Goal: Task Accomplishment & Management: Manage account settings

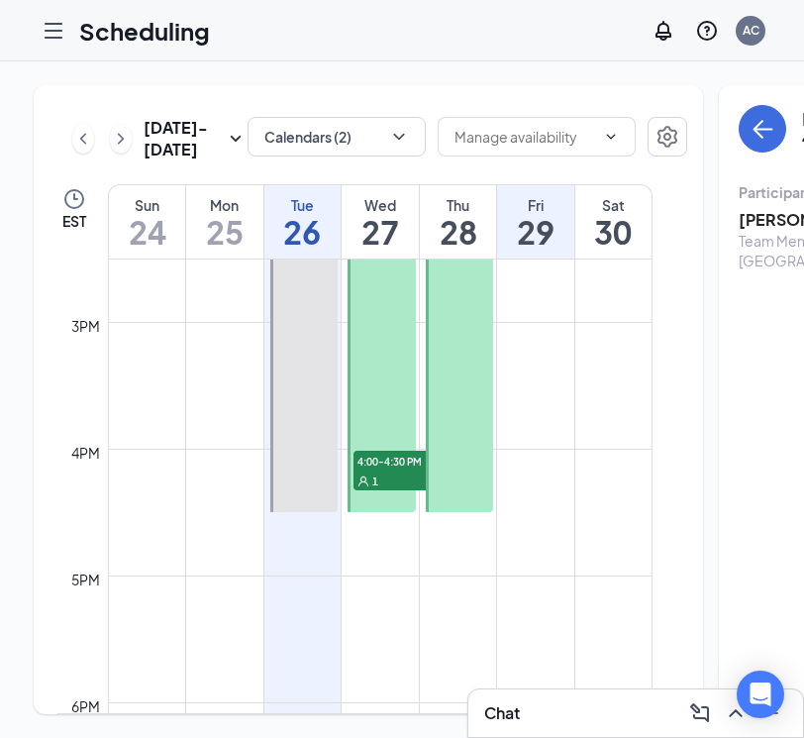
scroll to position [1843, 0]
click at [388, 404] on div at bounding box center [382, 350] width 68 height 316
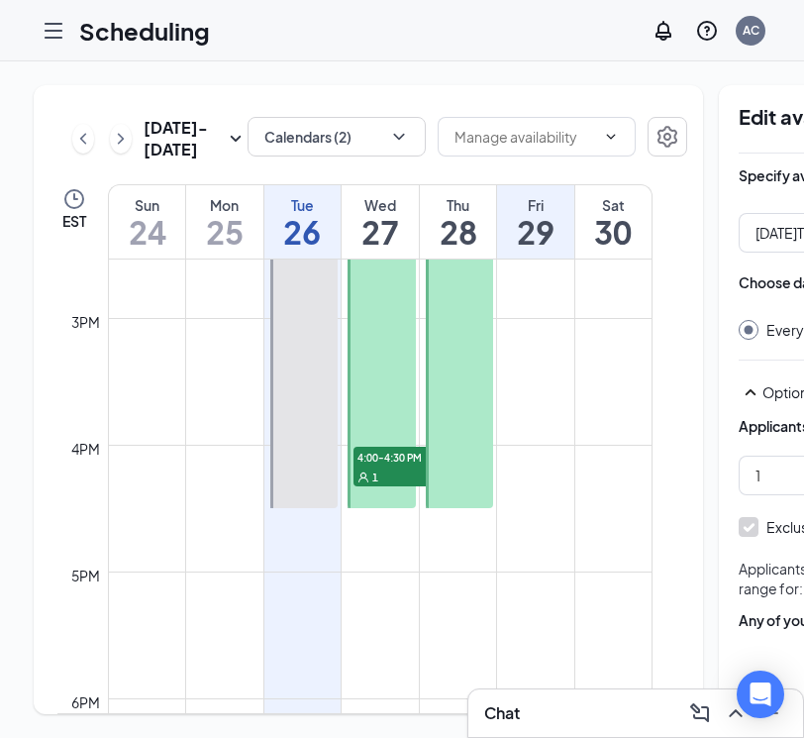
type input "02:00 PM"
type input "04:30 PM"
click at [394, 486] on div "1" at bounding box center [403, 477] width 99 height 20
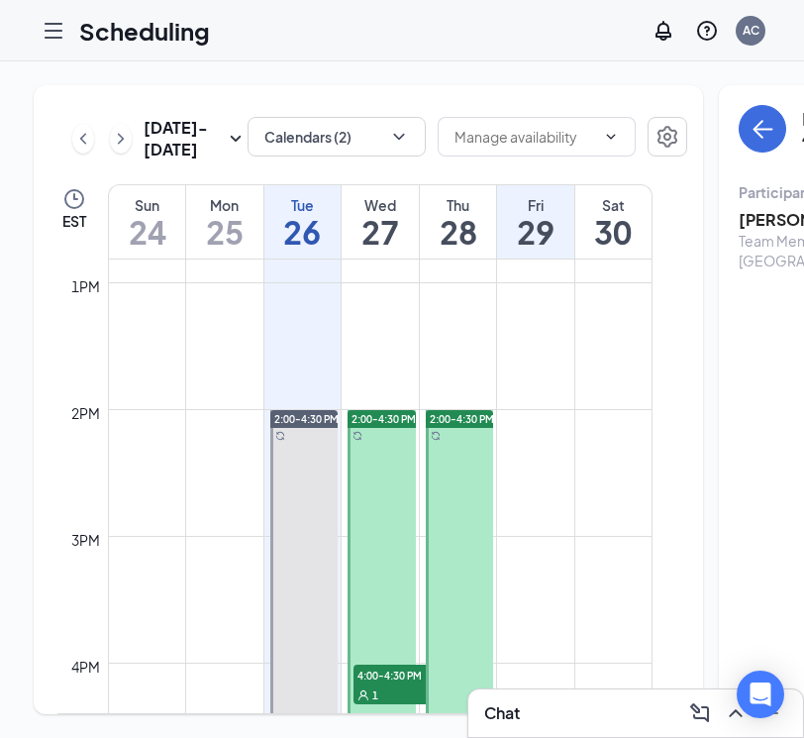
scroll to position [1669, 0]
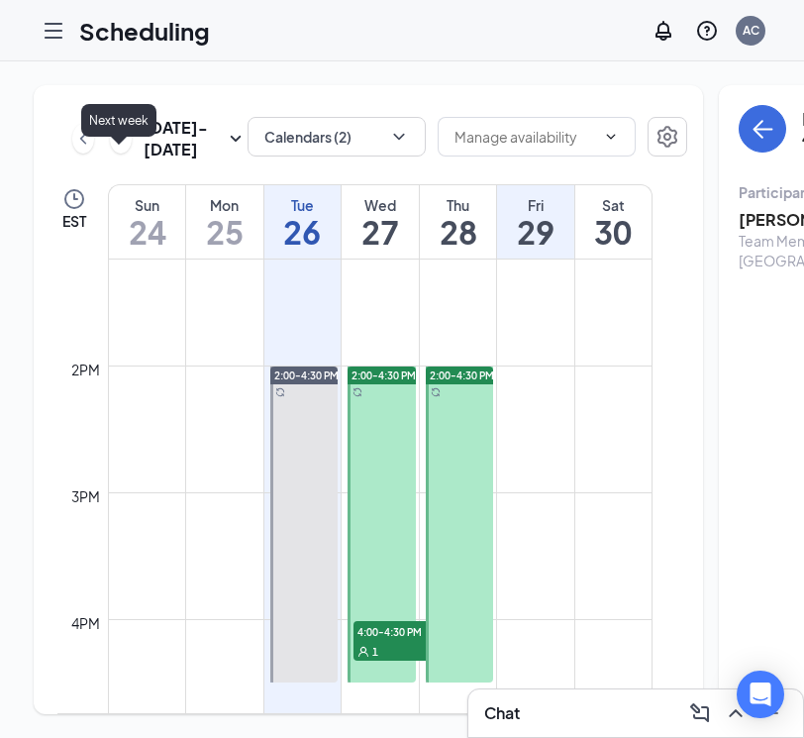
click at [116, 151] on icon "ChevronRight" at bounding box center [121, 139] width 20 height 24
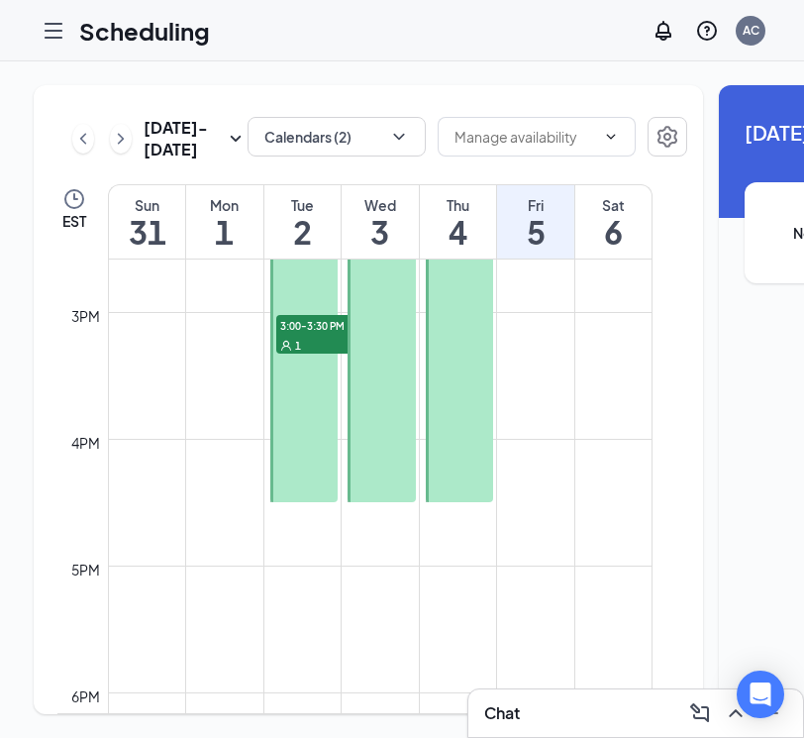
scroll to position [1858, 0]
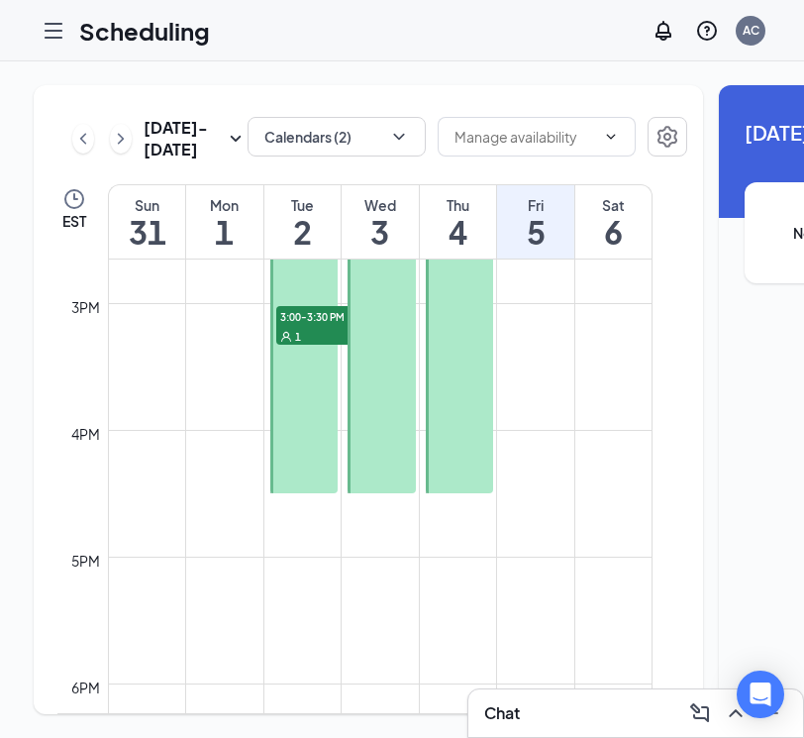
click at [120, 151] on icon "ChevronRight" at bounding box center [121, 139] width 20 height 24
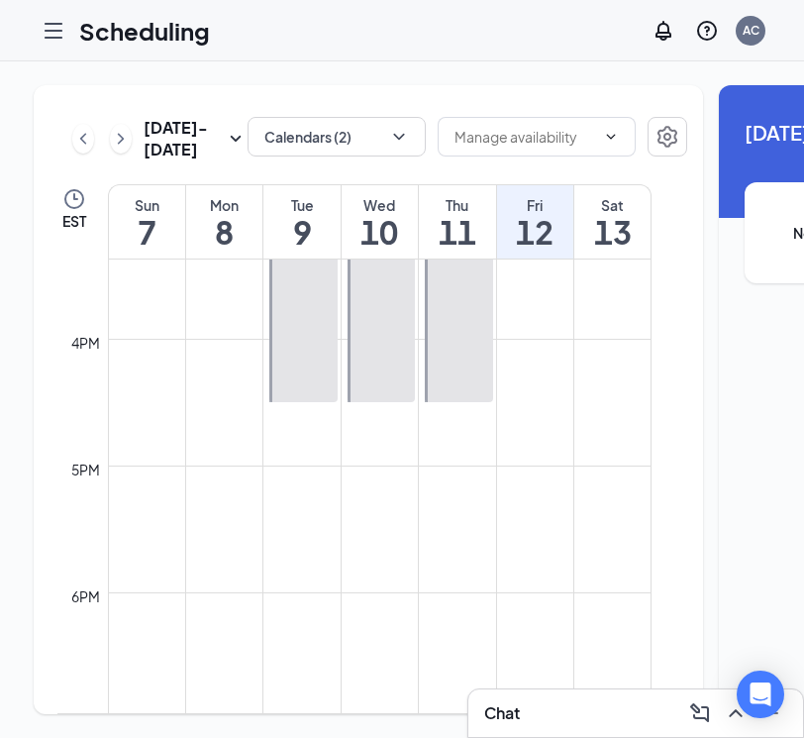
scroll to position [1953, 0]
click at [83, 144] on icon "ChevronLeft" at bounding box center [83, 138] width 6 height 11
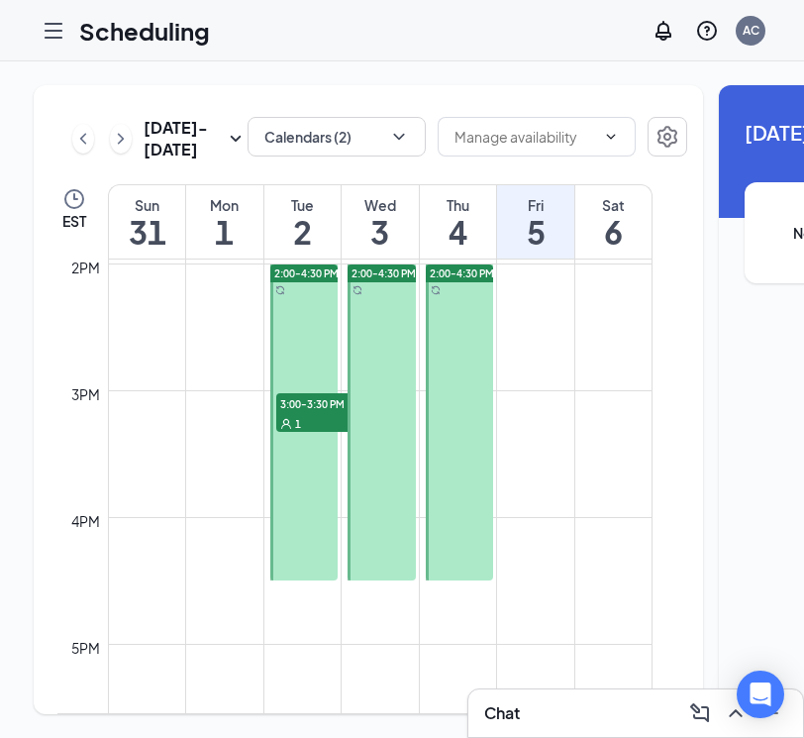
scroll to position [1772, 0]
click at [369, 459] on div at bounding box center [382, 421] width 68 height 316
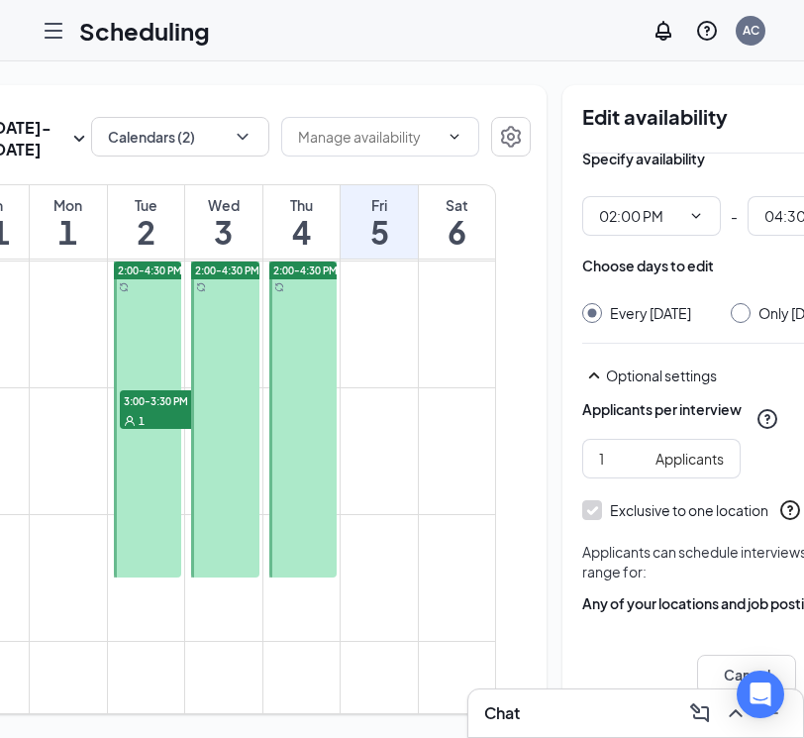
scroll to position [0, 153]
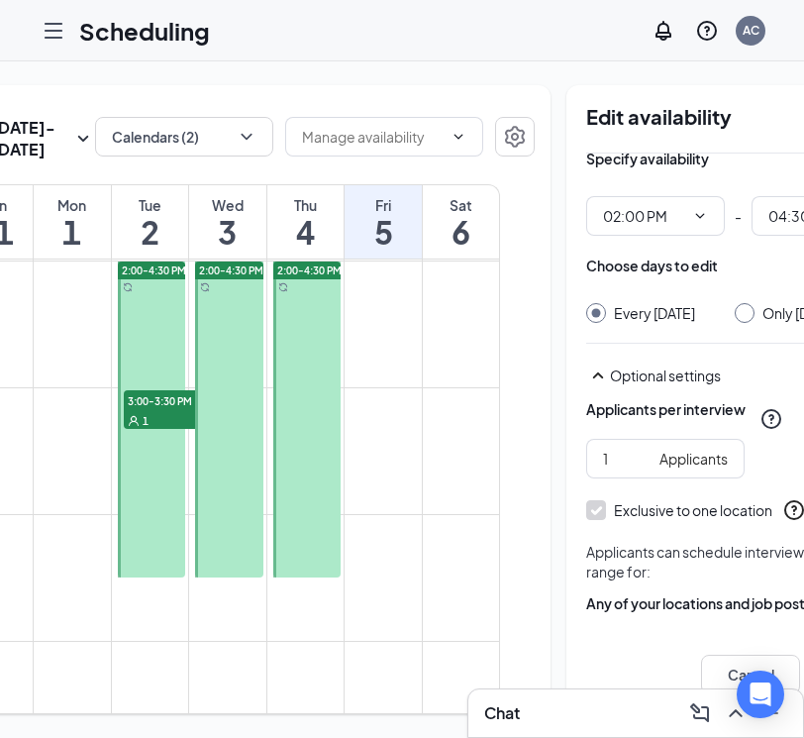
click at [305, 369] on div at bounding box center [307, 419] width 68 height 316
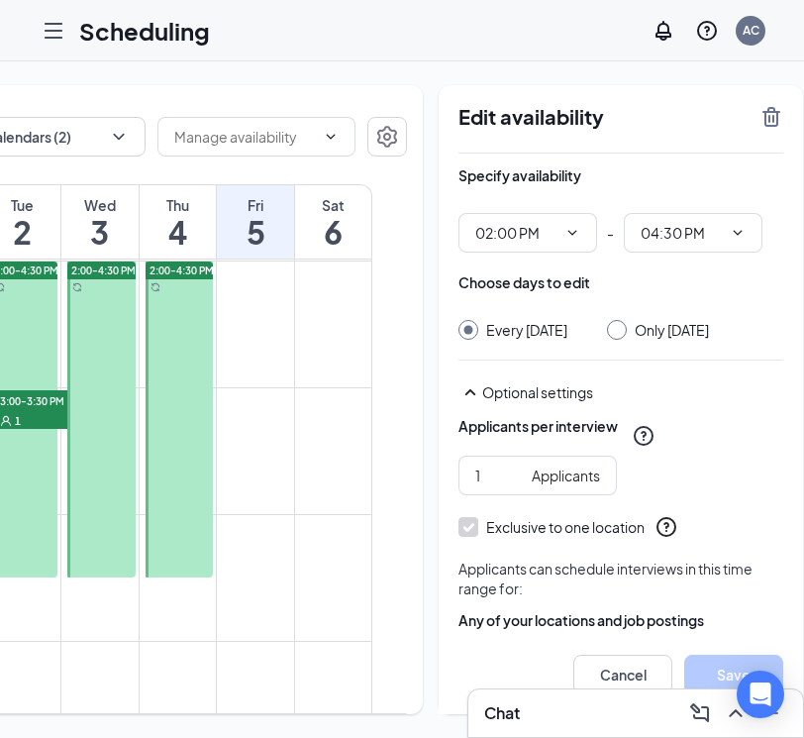
scroll to position [0, 279]
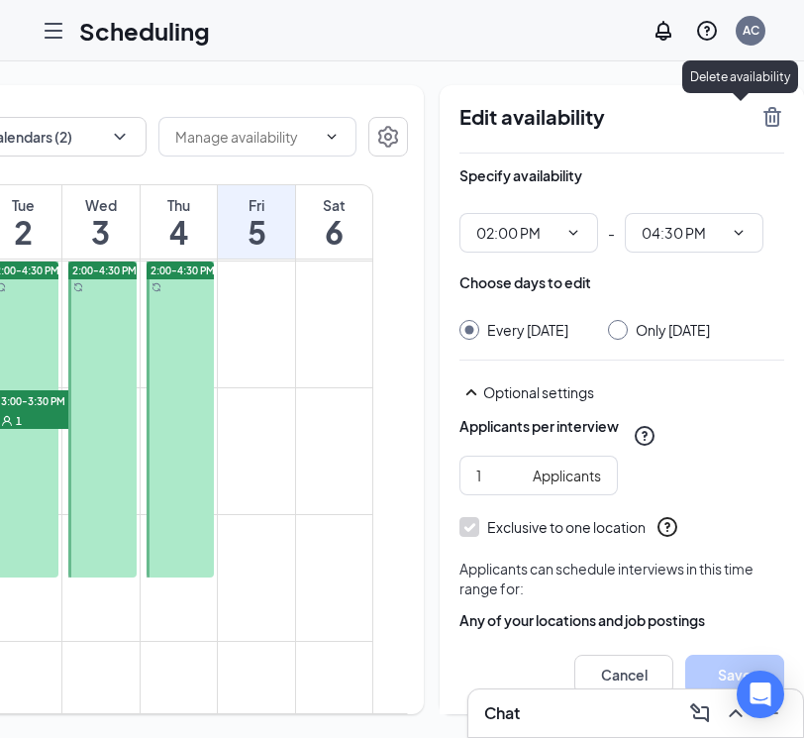
click at [761, 114] on icon "TrashOutline" at bounding box center [773, 117] width 24 height 24
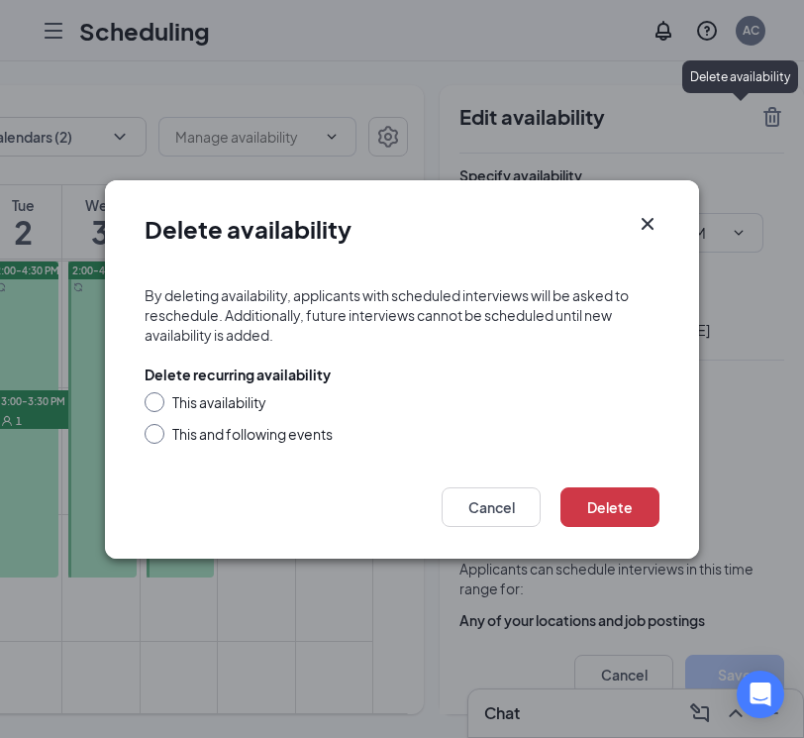
click at [399, 405] on div "This availability" at bounding box center [402, 402] width 515 height 20
click at [237, 410] on div "This availability" at bounding box center [219, 402] width 94 height 20
click at [158, 406] on input "This availability" at bounding box center [152, 399] width 14 height 14
radio input "true"
click at [625, 487] on button "Delete" at bounding box center [610, 507] width 99 height 40
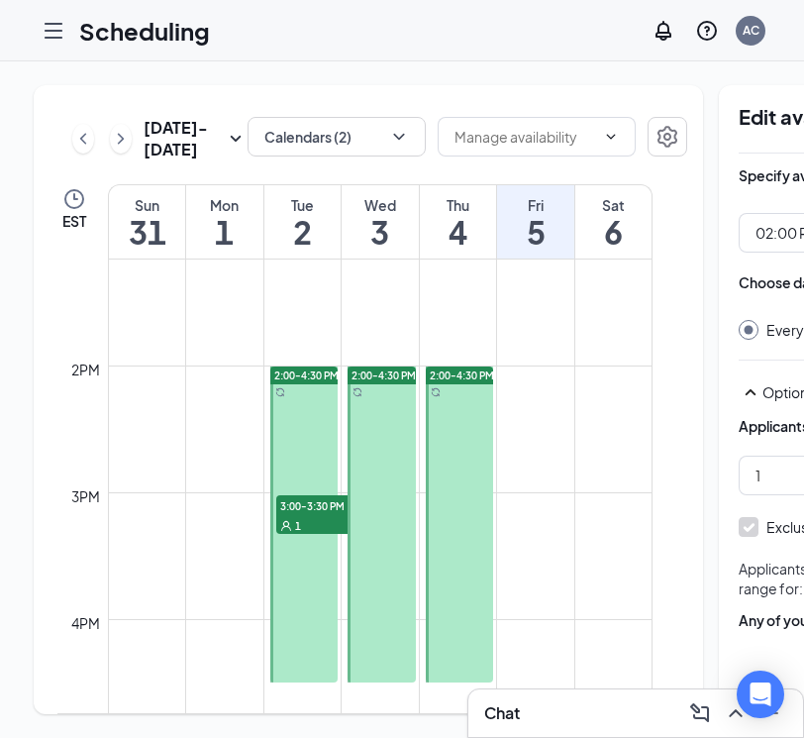
scroll to position [1673, 0]
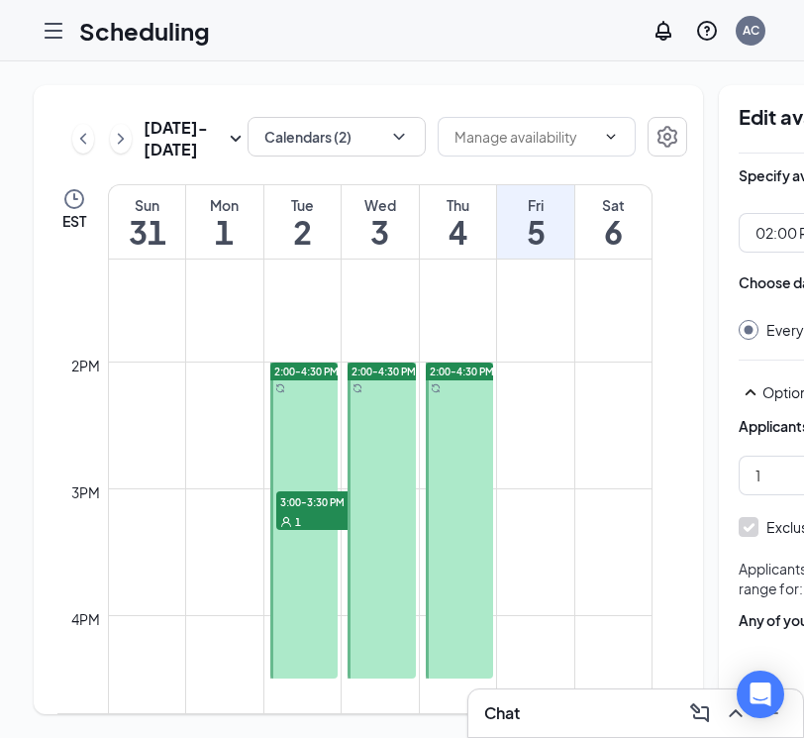
click at [378, 473] on div at bounding box center [382, 521] width 68 height 316
type input "02:00 PM"
type input "04:30 PM"
click at [395, 467] on div at bounding box center [382, 521] width 68 height 316
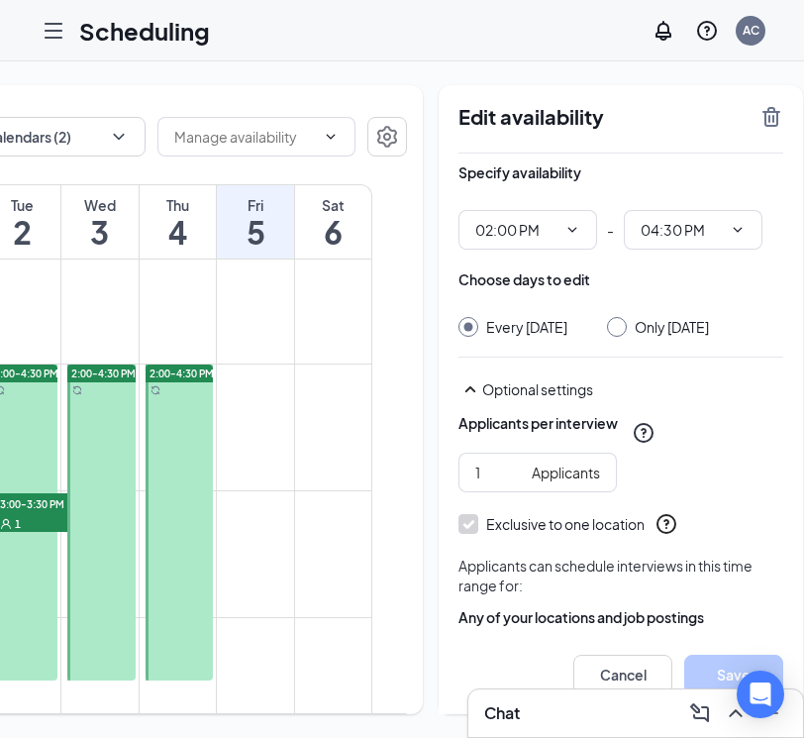
scroll to position [0, 279]
click at [118, 445] on div at bounding box center [102, 522] width 68 height 316
click at [195, 437] on div at bounding box center [181, 522] width 68 height 316
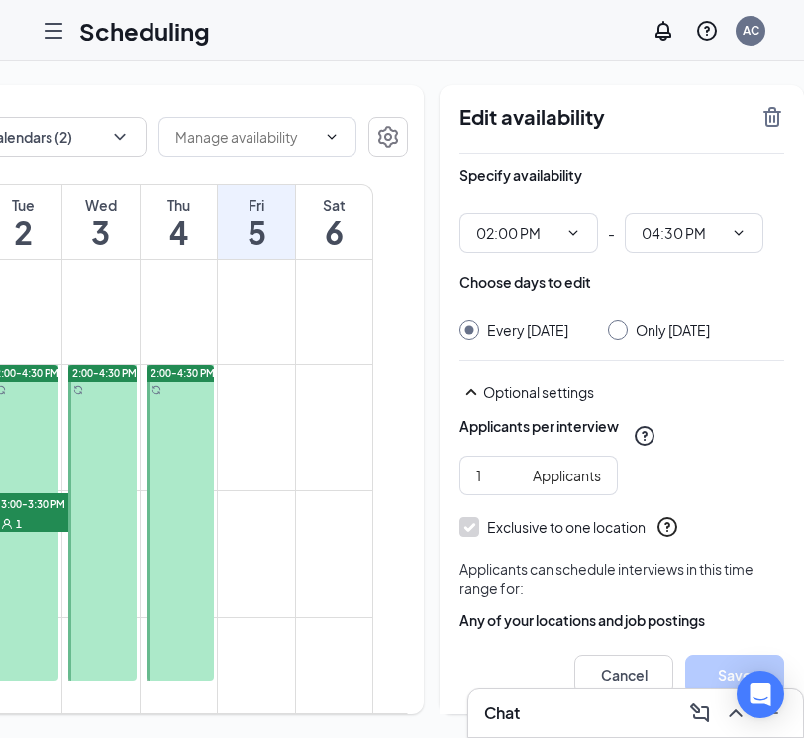
click at [97, 441] on div at bounding box center [102, 522] width 68 height 316
click at [764, 121] on icon "TrashOutline" at bounding box center [773, 117] width 18 height 20
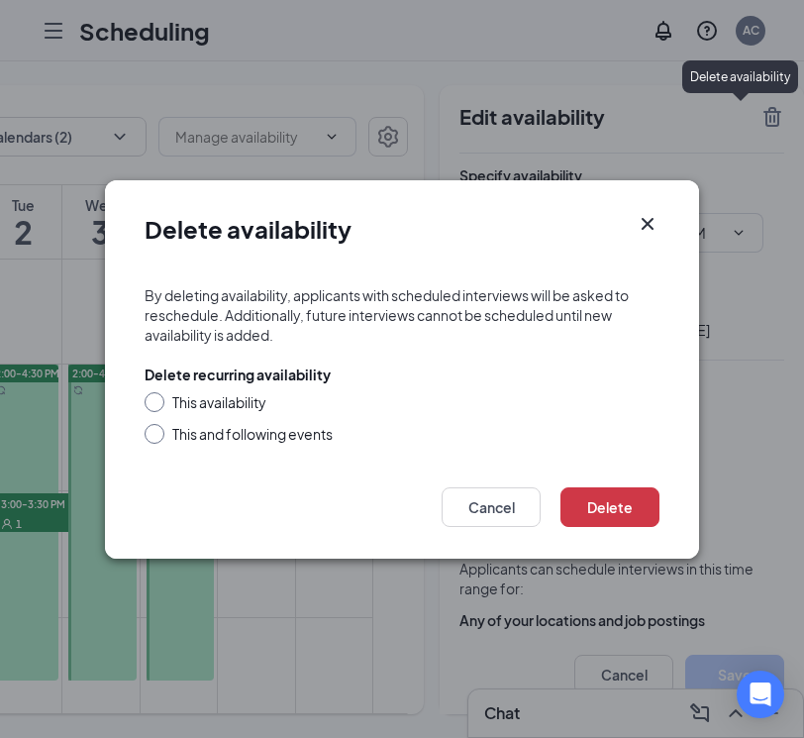
click at [614, 480] on div "Delete Cancel" at bounding box center [402, 513] width 594 height 91
click at [604, 511] on button "Delete" at bounding box center [610, 507] width 99 height 40
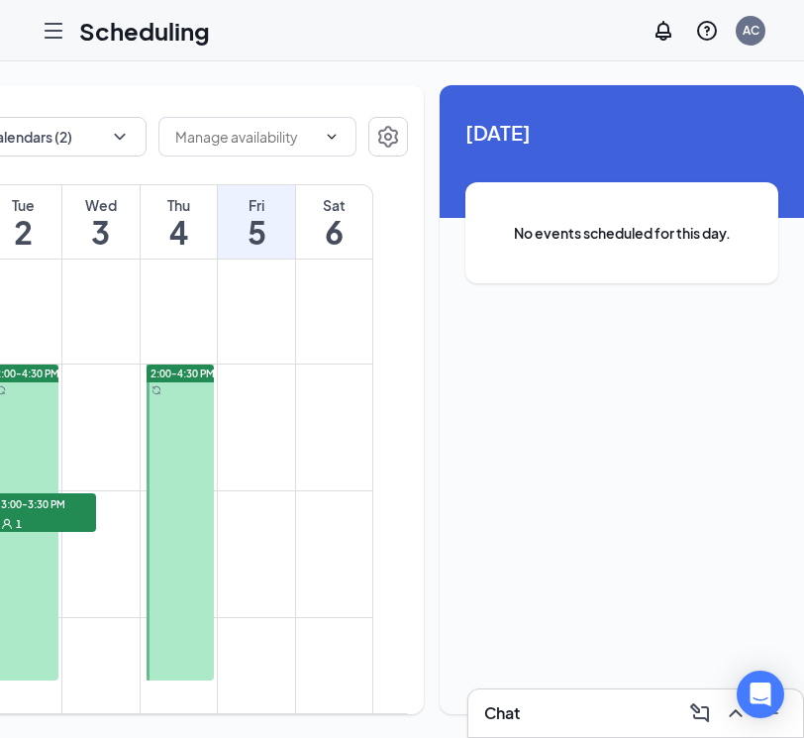
click at [188, 455] on div at bounding box center [181, 522] width 68 height 316
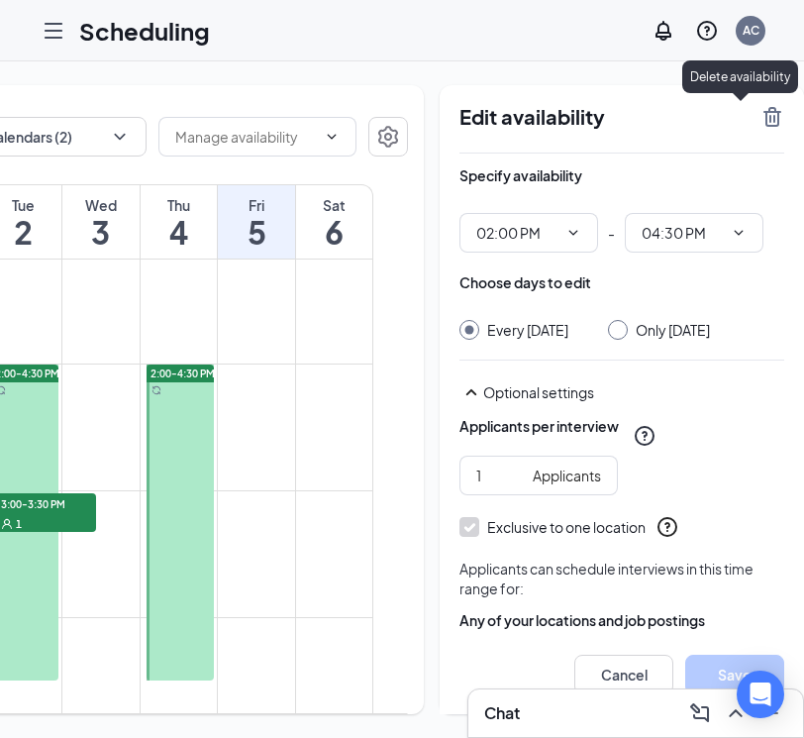
click at [764, 113] on icon "TrashOutline" at bounding box center [773, 117] width 18 height 20
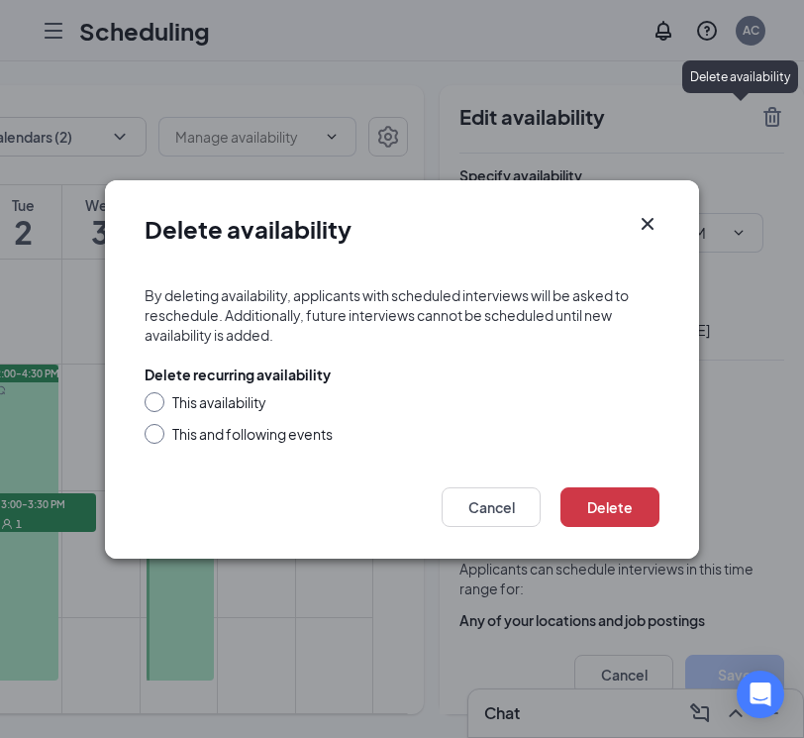
click at [377, 405] on div "This availability" at bounding box center [402, 402] width 515 height 20
click at [595, 512] on button "Delete" at bounding box center [610, 507] width 99 height 40
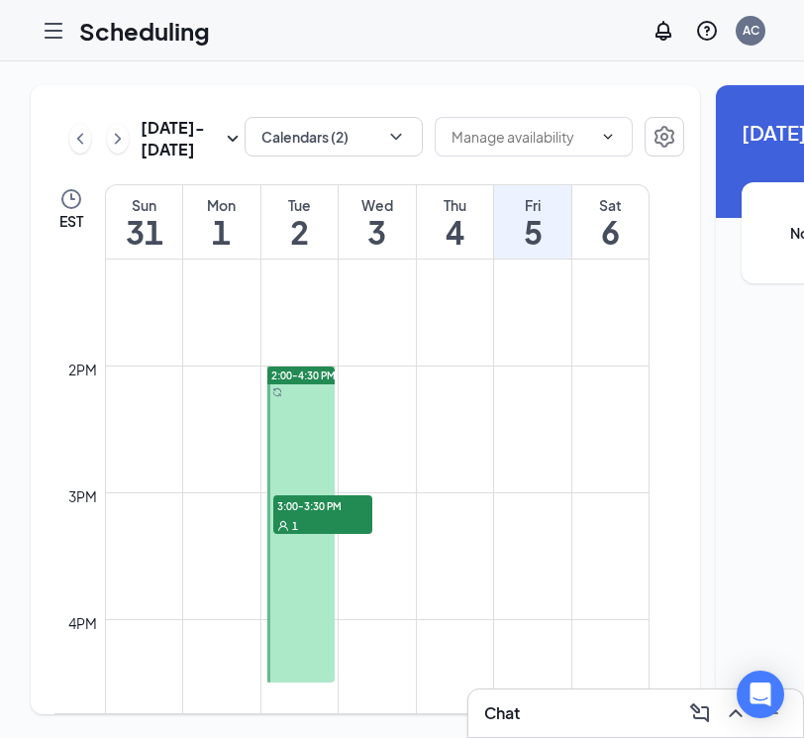
scroll to position [0, 1]
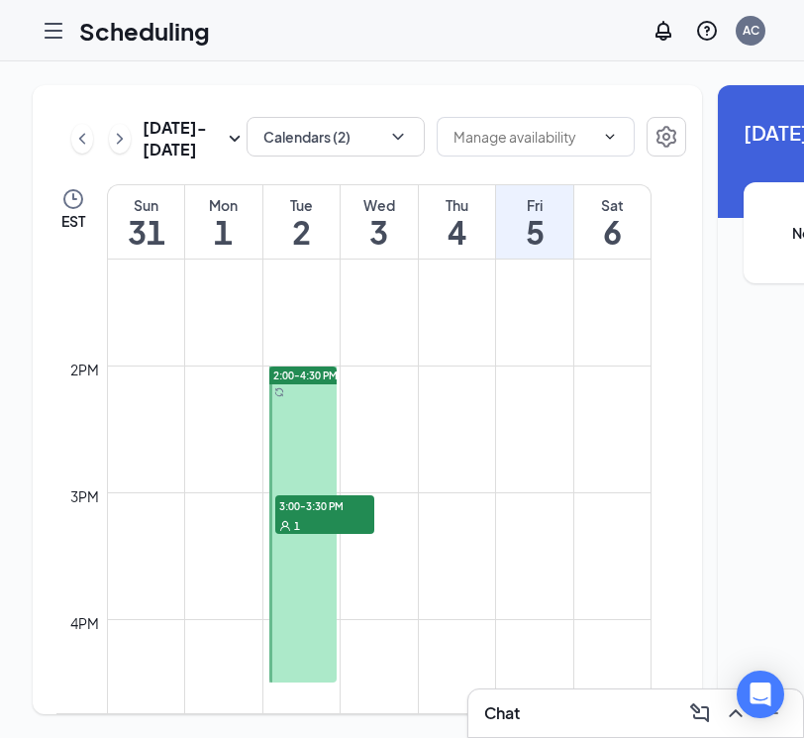
click at [110, 142] on icon "ChevronRight" at bounding box center [120, 139] width 20 height 24
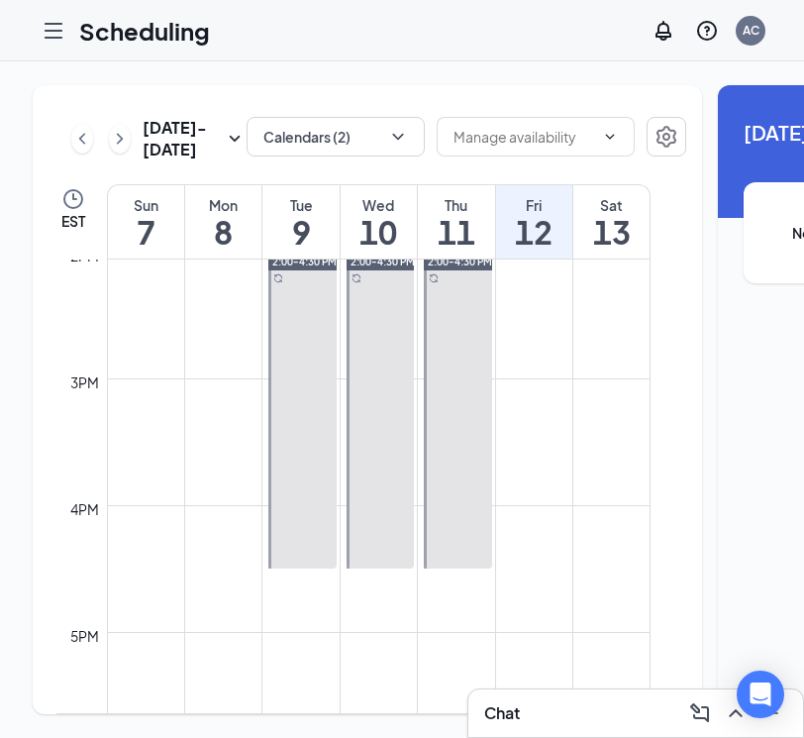
scroll to position [1797, 0]
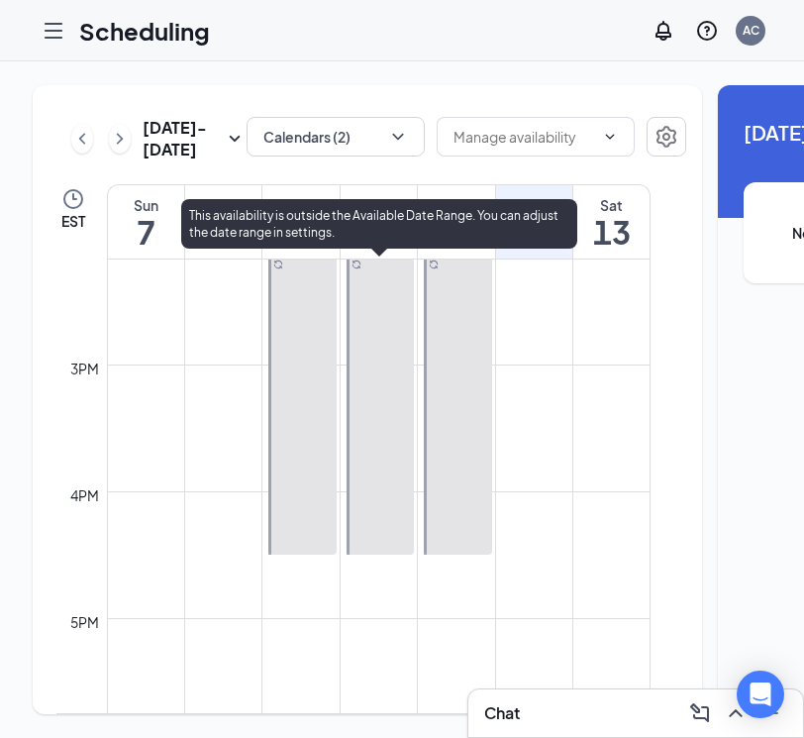
click at [376, 372] on div at bounding box center [381, 397] width 68 height 316
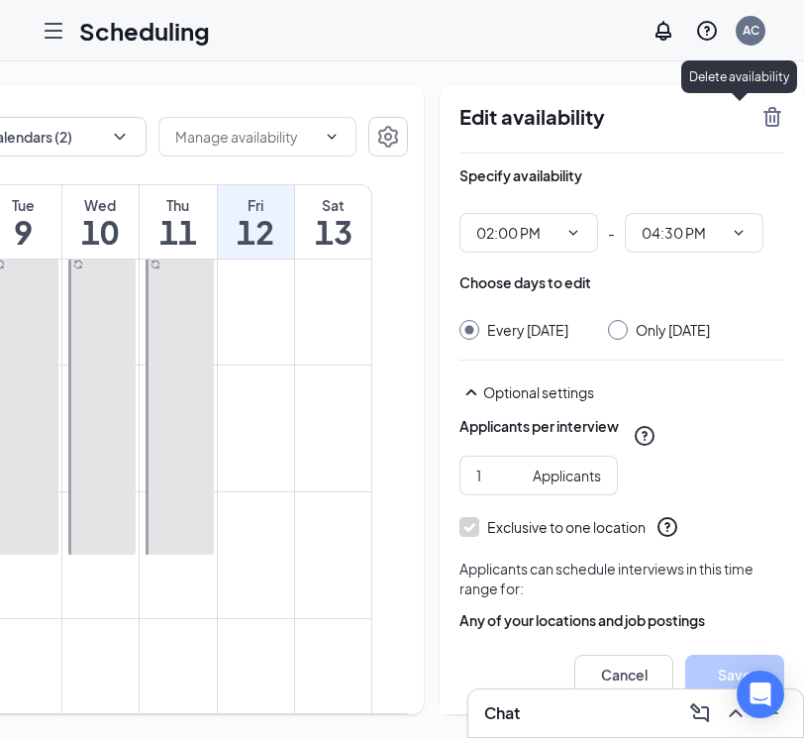
click at [764, 111] on icon "TrashOutline" at bounding box center [773, 117] width 18 height 20
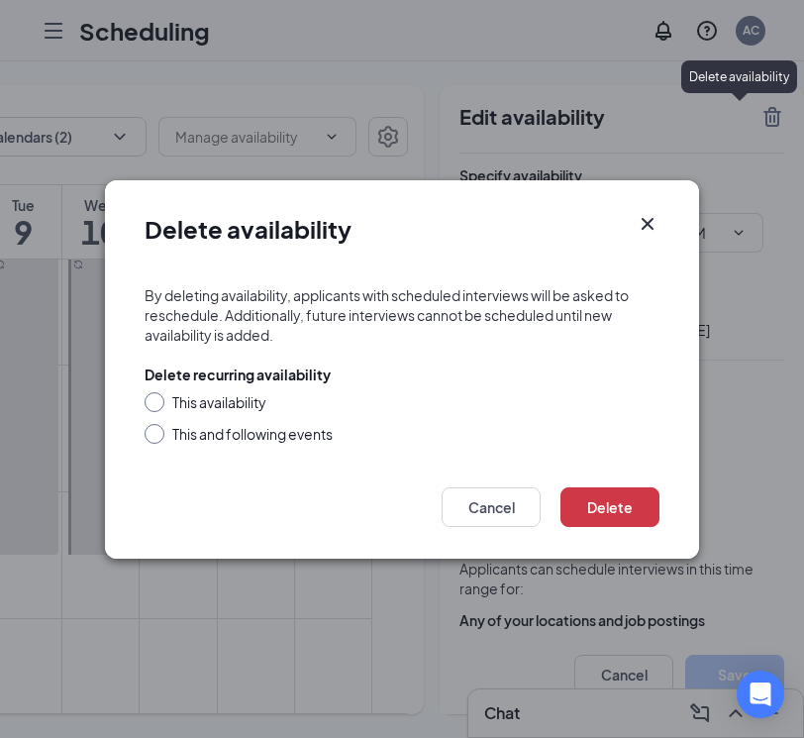
click at [207, 400] on div "This availability" at bounding box center [219, 402] width 94 height 20
click at [158, 400] on input "This availability" at bounding box center [152, 399] width 14 height 14
radio input "true"
click at [632, 506] on button "Delete" at bounding box center [610, 507] width 99 height 40
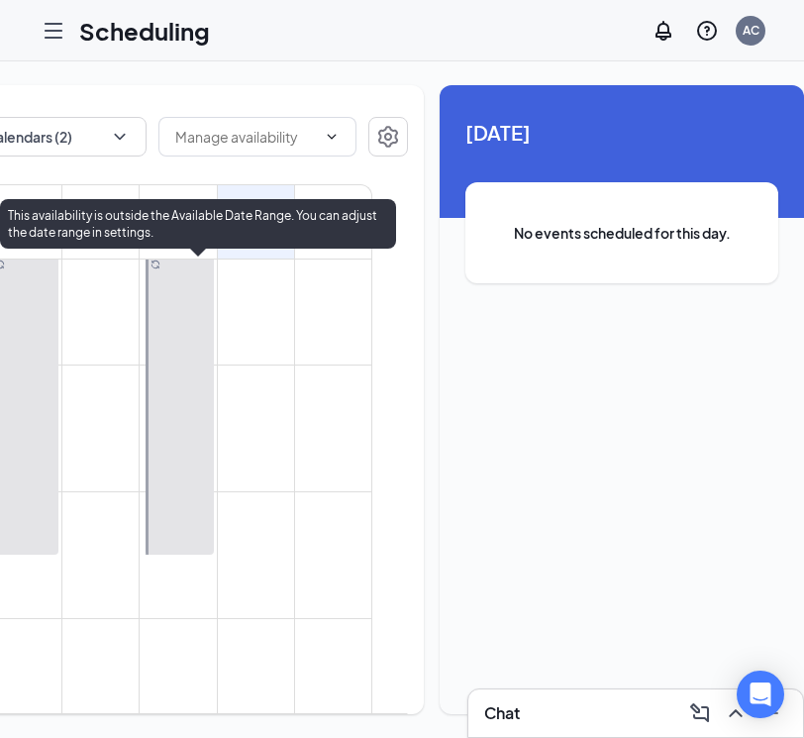
click at [171, 444] on div at bounding box center [180, 397] width 68 height 316
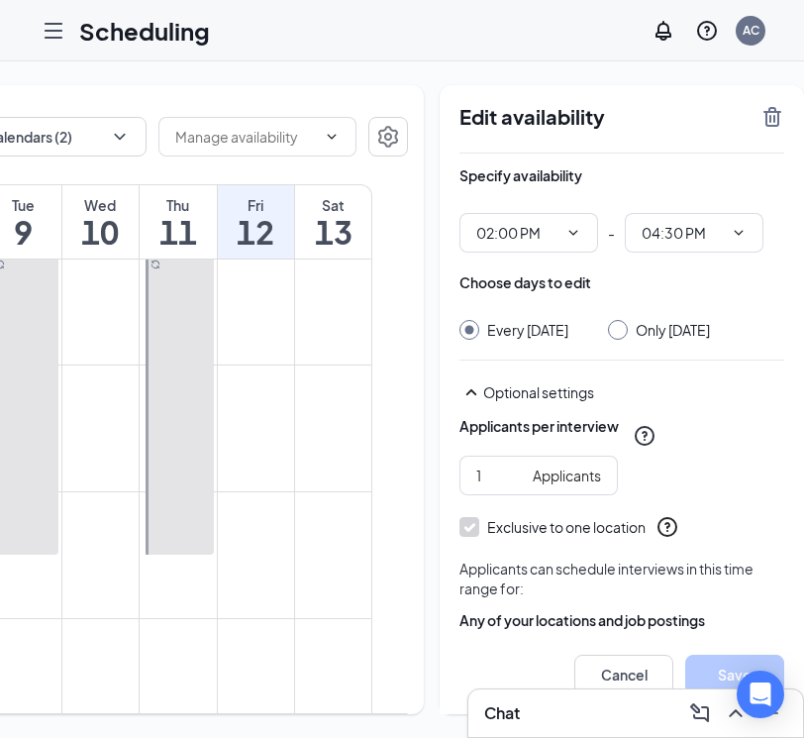
click at [729, 145] on div "Edit availability" at bounding box center [622, 129] width 325 height 49
click at [761, 122] on icon "TrashOutline" at bounding box center [773, 117] width 24 height 24
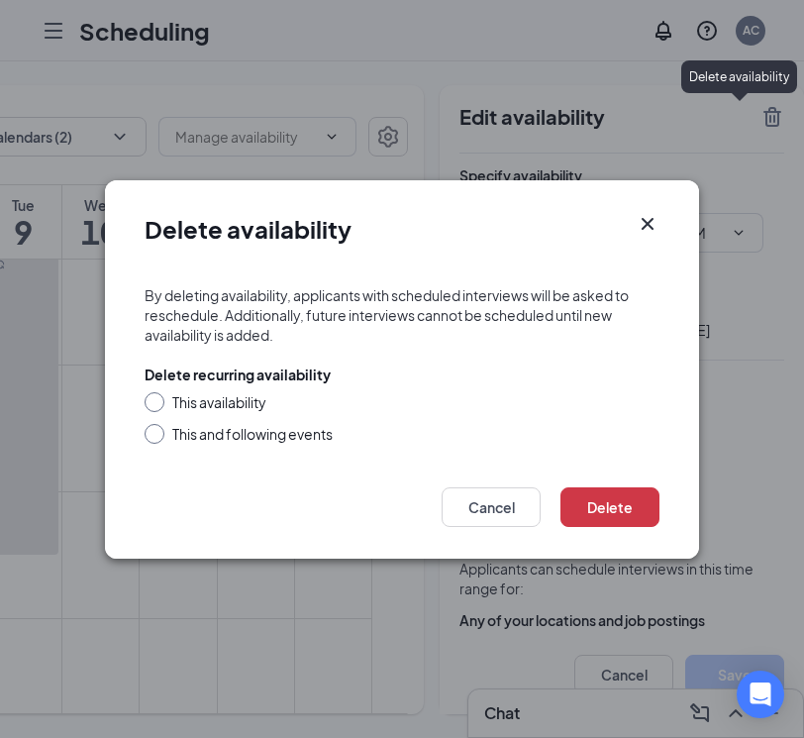
click at [385, 403] on div "This availability" at bounding box center [402, 402] width 515 height 20
click at [229, 415] on div "This availability This and following events" at bounding box center [402, 418] width 515 height 52
click at [148, 408] on div at bounding box center [155, 402] width 20 height 20
click at [156, 401] on input "This availability" at bounding box center [152, 399] width 14 height 14
radio input "true"
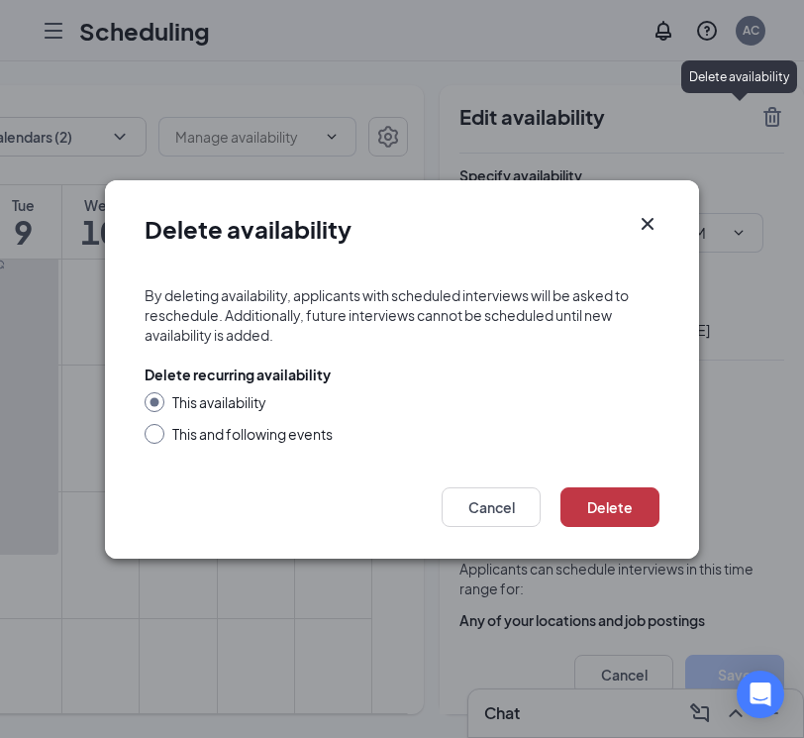
click at [603, 500] on button "Delete" at bounding box center [610, 507] width 99 height 40
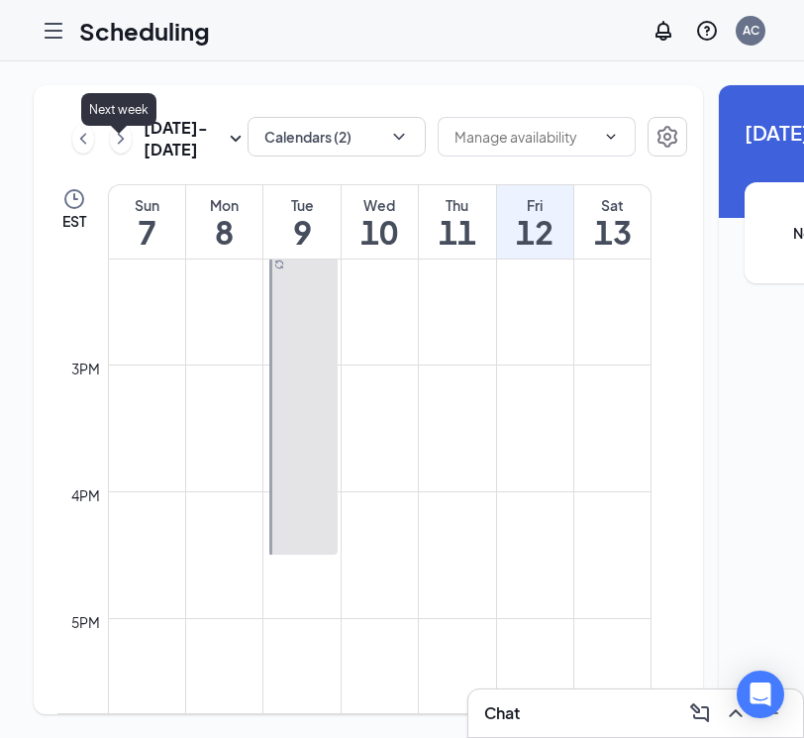
click at [119, 147] on icon "ChevronRight" at bounding box center [121, 139] width 20 height 24
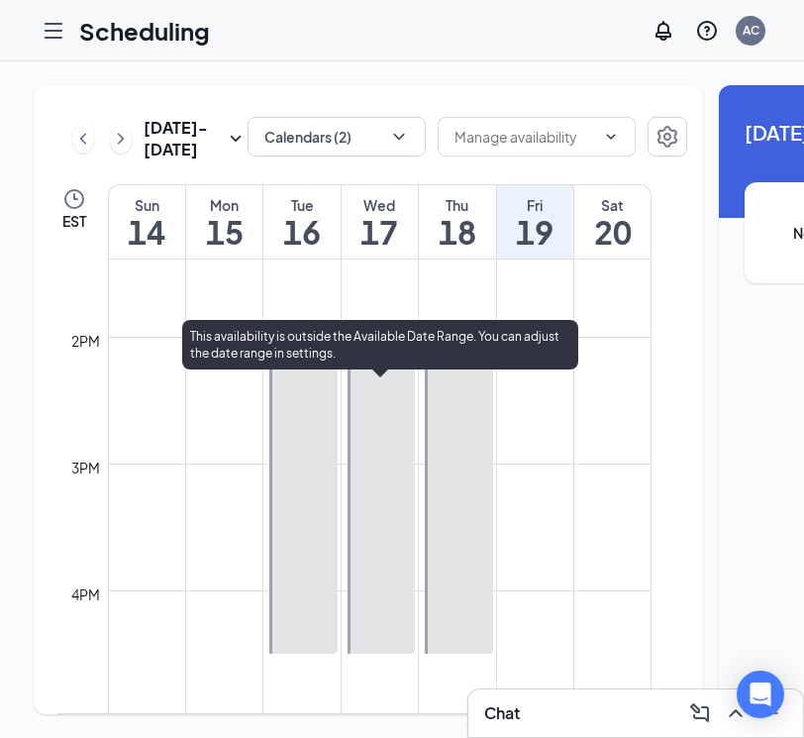
click at [377, 457] on div at bounding box center [382, 496] width 68 height 316
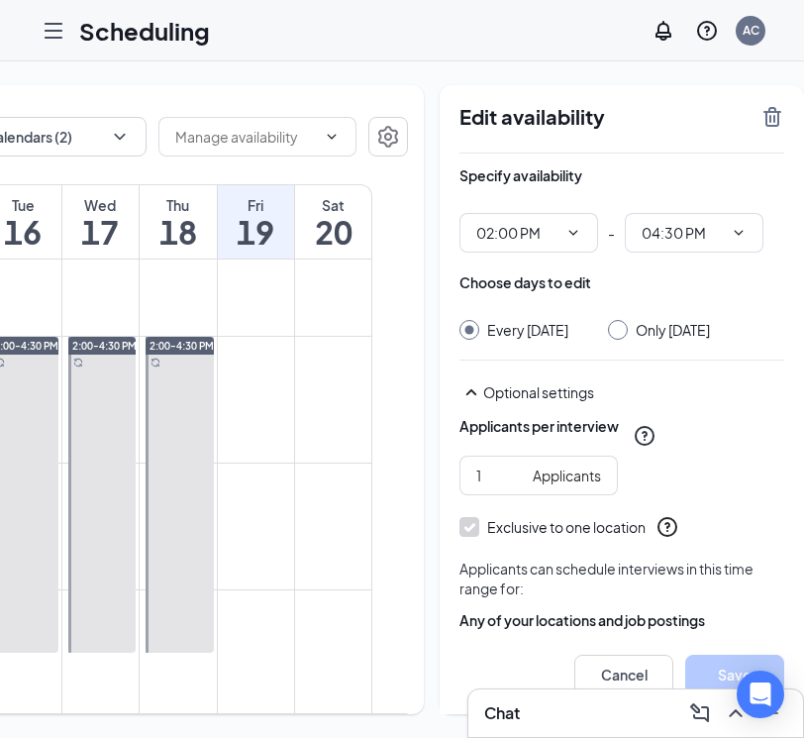
click at [730, 140] on div "Edit availability" at bounding box center [622, 129] width 325 height 49
click at [764, 120] on icon "TrashOutline" at bounding box center [773, 117] width 18 height 20
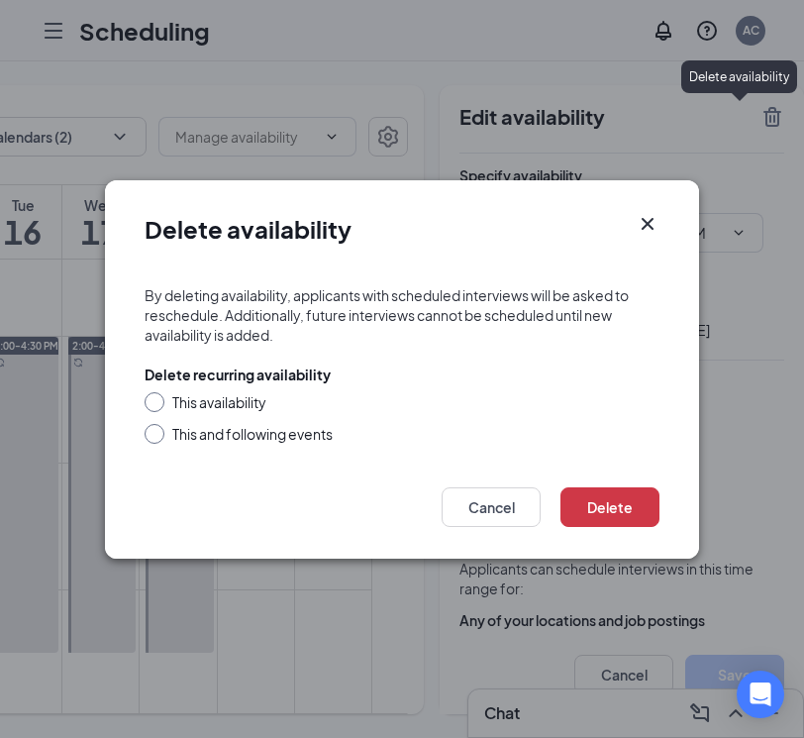
click at [303, 433] on div "This and following events" at bounding box center [252, 434] width 160 height 20
click at [158, 433] on input "This and following events" at bounding box center [152, 431] width 14 height 14
radio input "true"
click at [630, 501] on button "Delete" at bounding box center [610, 507] width 99 height 40
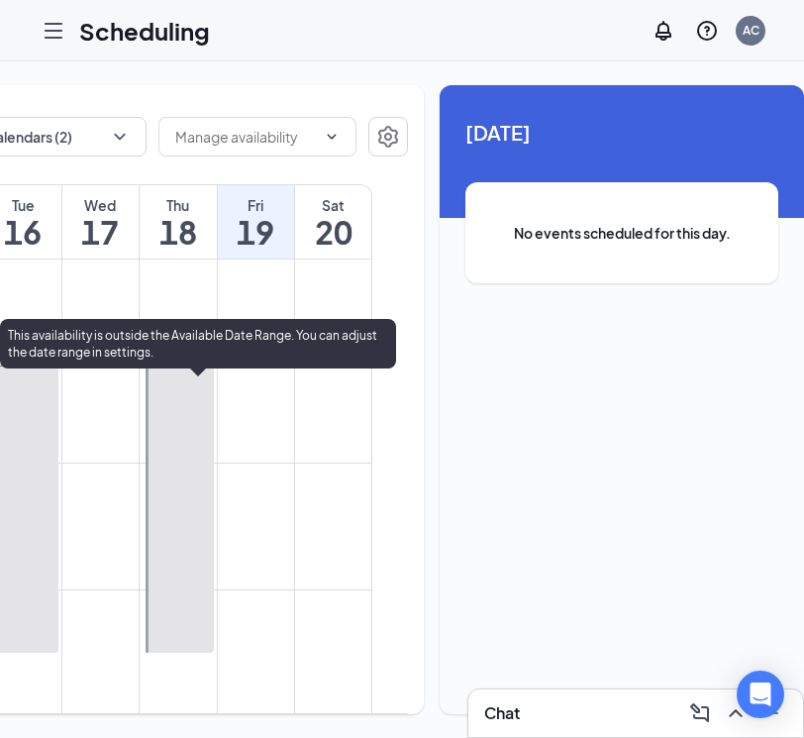
click at [206, 436] on div at bounding box center [180, 495] width 68 height 316
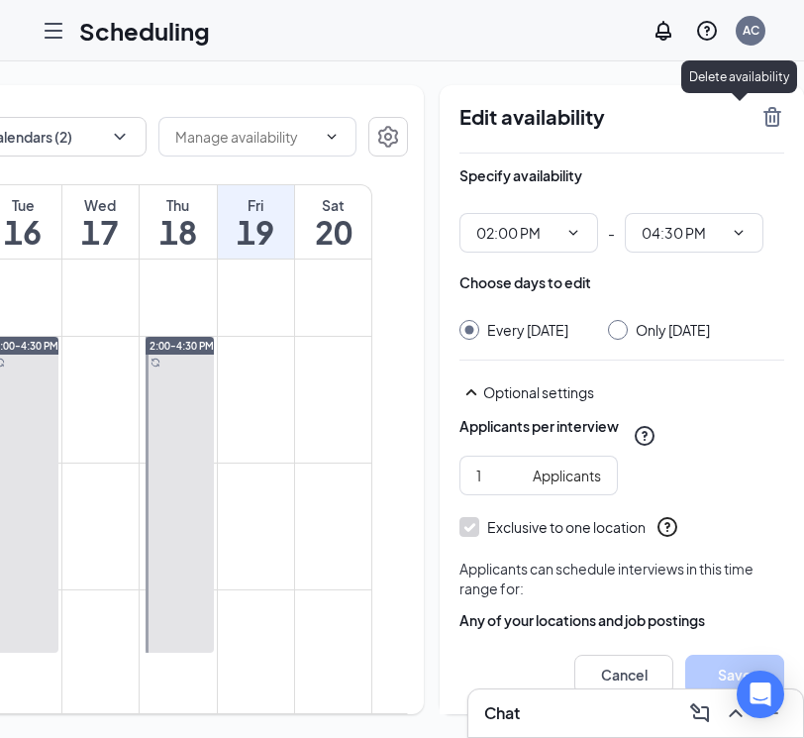
click at [764, 123] on icon "TrashOutline" at bounding box center [773, 117] width 18 height 20
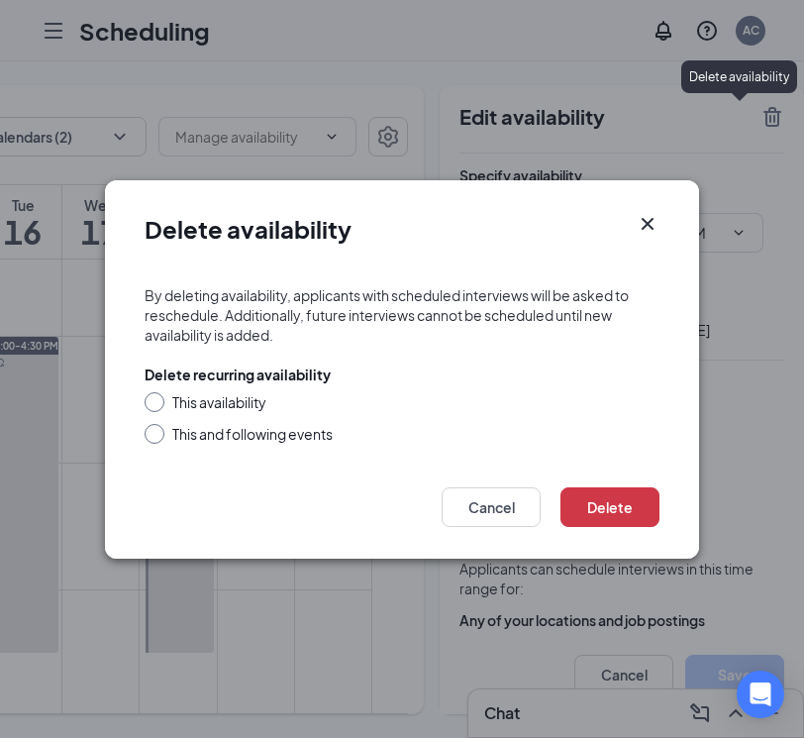
click at [295, 433] on div "This and following events" at bounding box center [252, 434] width 160 height 20
click at [158, 433] on input "This and following events" at bounding box center [152, 431] width 14 height 14
radio input "true"
click at [605, 504] on button "Delete" at bounding box center [610, 507] width 99 height 40
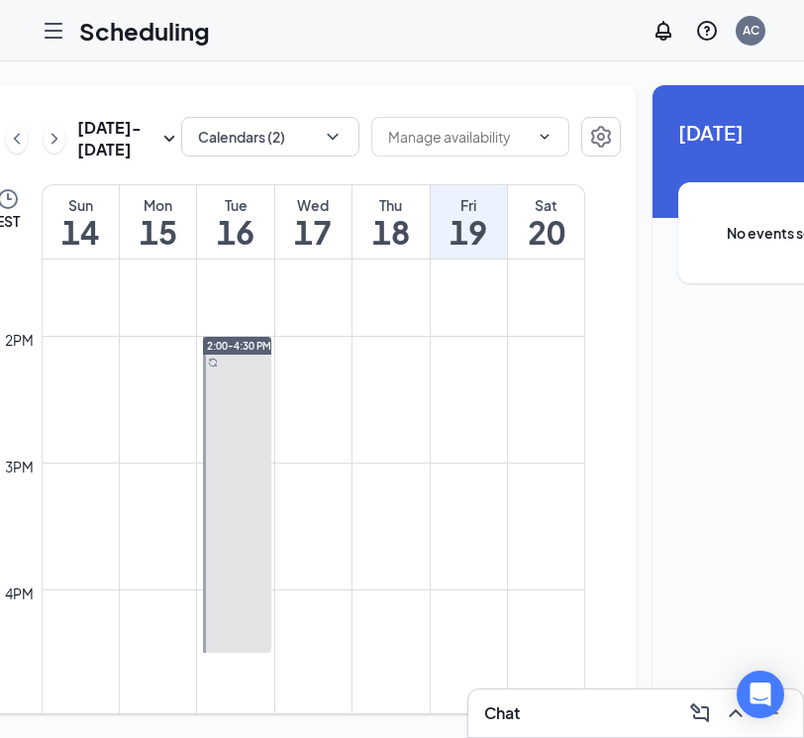
scroll to position [0, 6]
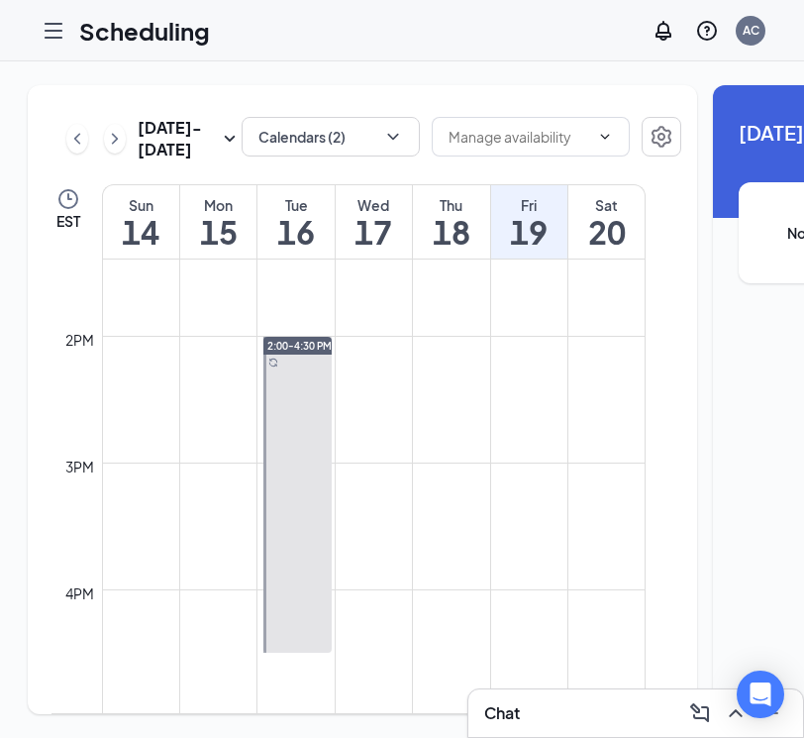
click at [86, 160] on div "[DATE] - [DATE]" at bounding box center [153, 139] width 175 height 44
click at [110, 151] on icon "ChevronRight" at bounding box center [115, 139] width 20 height 24
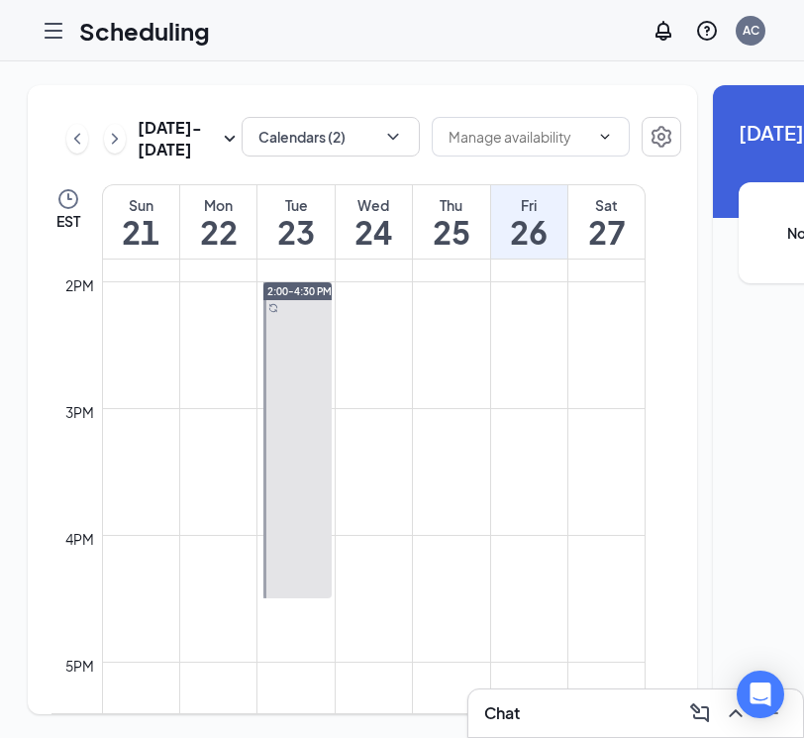
scroll to position [1760, 0]
click at [75, 151] on icon "ChevronLeft" at bounding box center [77, 139] width 20 height 24
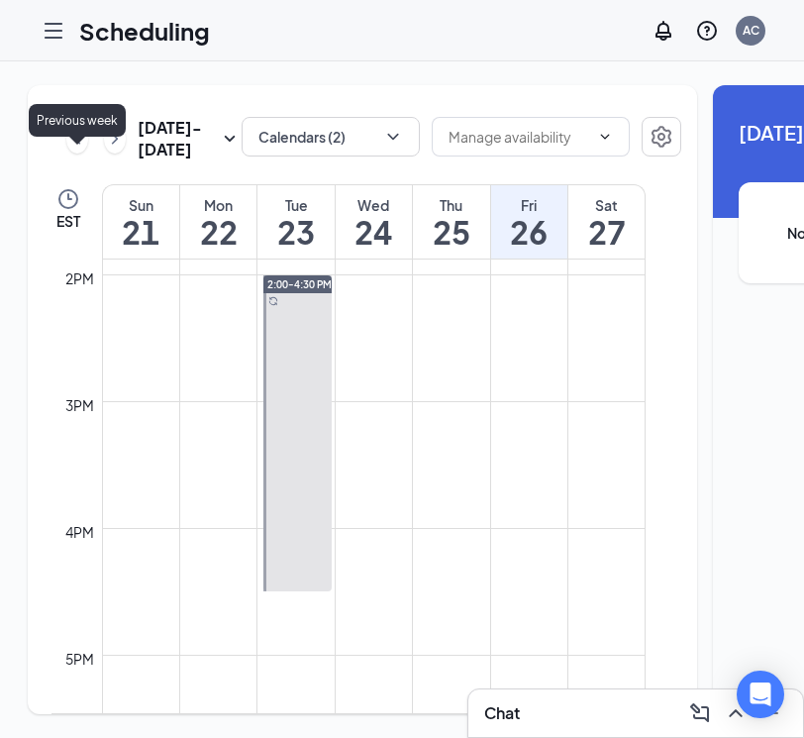
scroll to position [974, 0]
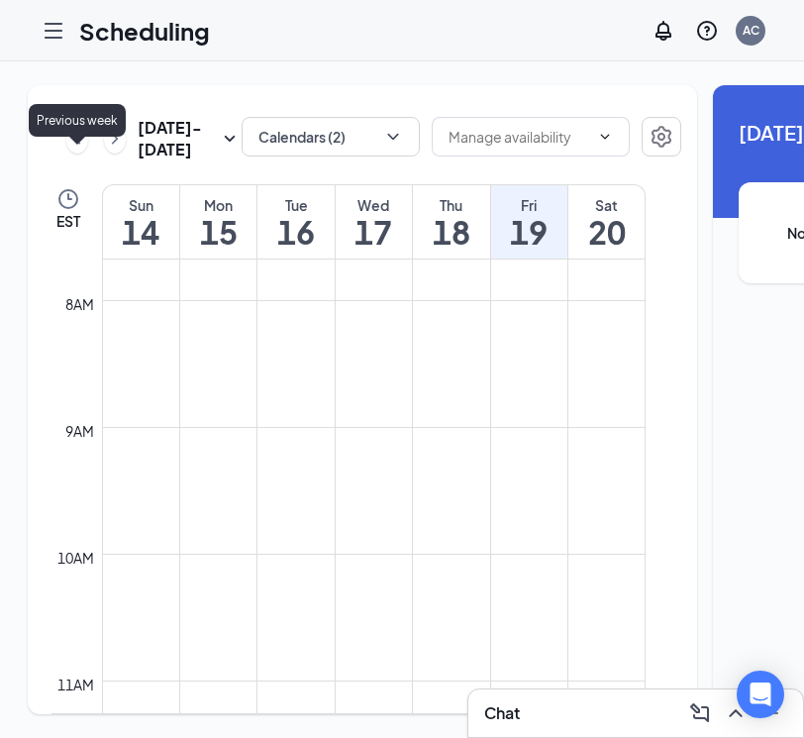
click at [75, 151] on icon "ChevronLeft" at bounding box center [77, 139] width 20 height 24
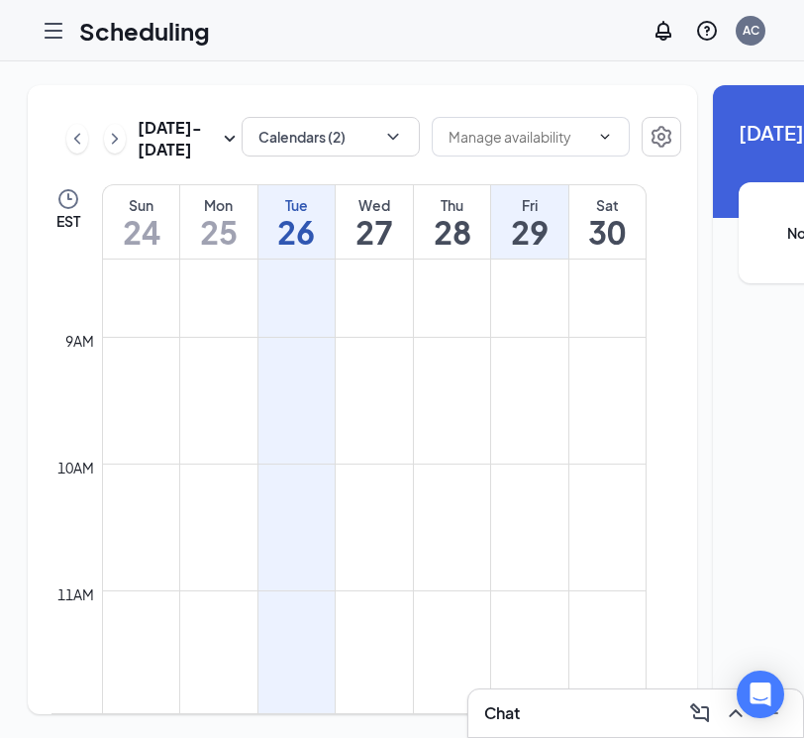
scroll to position [1067, 0]
